Goal: Transaction & Acquisition: Subscribe to service/newsletter

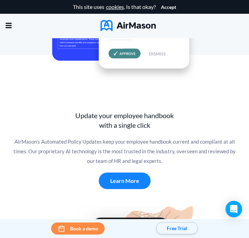
click at [173, 231] on button "Free Trial" at bounding box center [177, 229] width 42 height 12
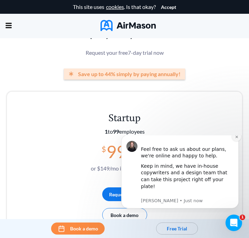
click at [236, 141] on button "Dismiss notification" at bounding box center [236, 136] width 9 height 9
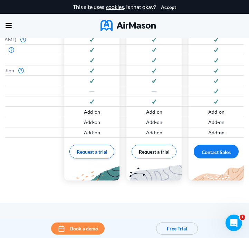
scroll to position [482, 0]
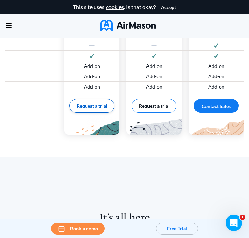
click at [92, 108] on button "Request a trial" at bounding box center [91, 106] width 45 height 14
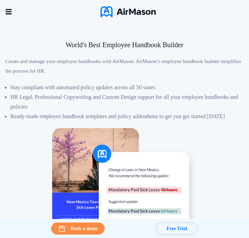
click at [10, 12] on icon at bounding box center [9, 11] width 6 height 5
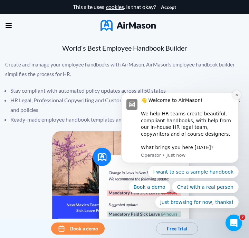
click at [237, 96] on icon "Dismiss notification" at bounding box center [237, 95] width 4 height 4
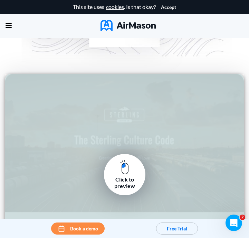
scroll to position [1252, 0]
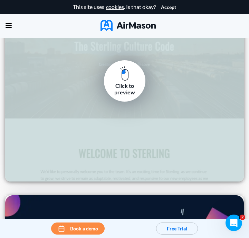
click at [127, 80] on img at bounding box center [124, 73] width 9 height 15
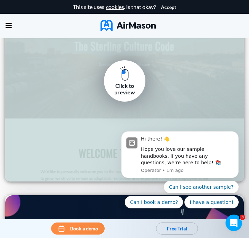
scroll to position [0, 0]
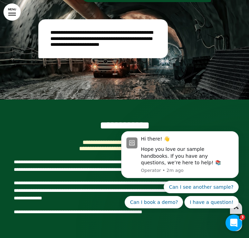
scroll to position [6727, 0]
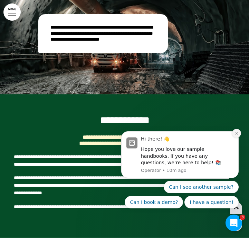
click at [237, 135] on icon "Dismiss notification" at bounding box center [237, 134] width 4 height 4
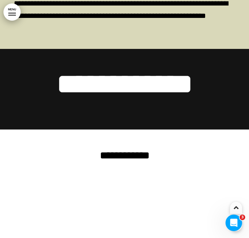
scroll to position [8384, 0]
